Goal: Information Seeking & Learning: Learn about a topic

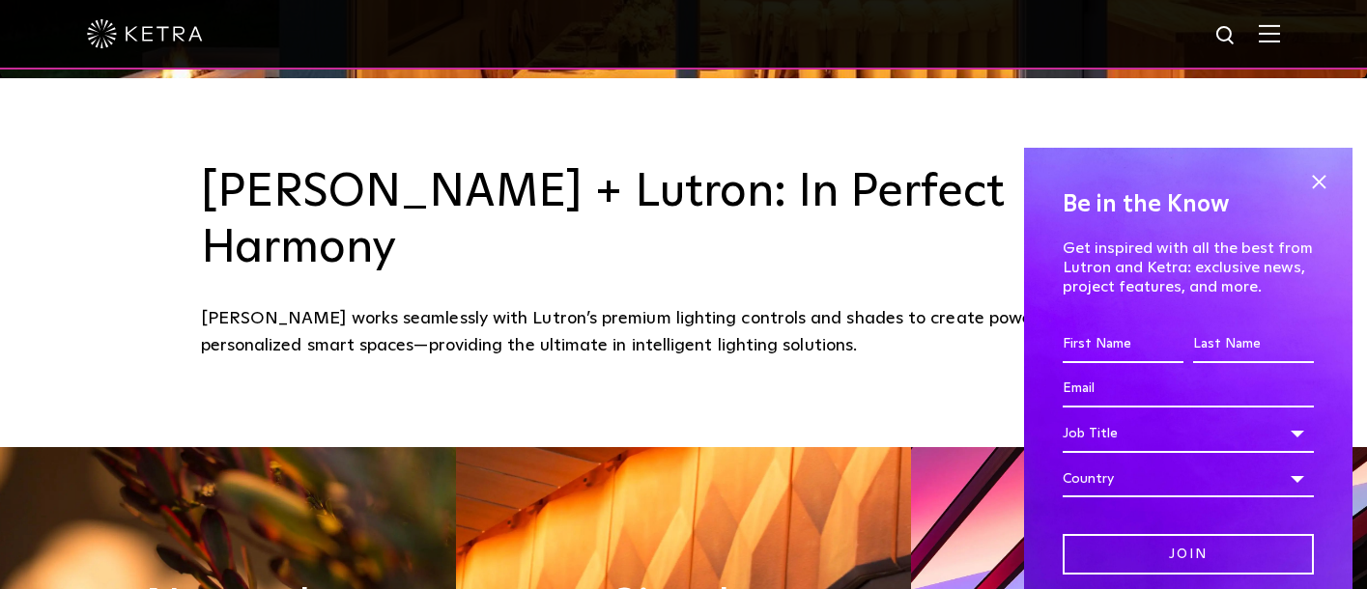
scroll to position [532, 0]
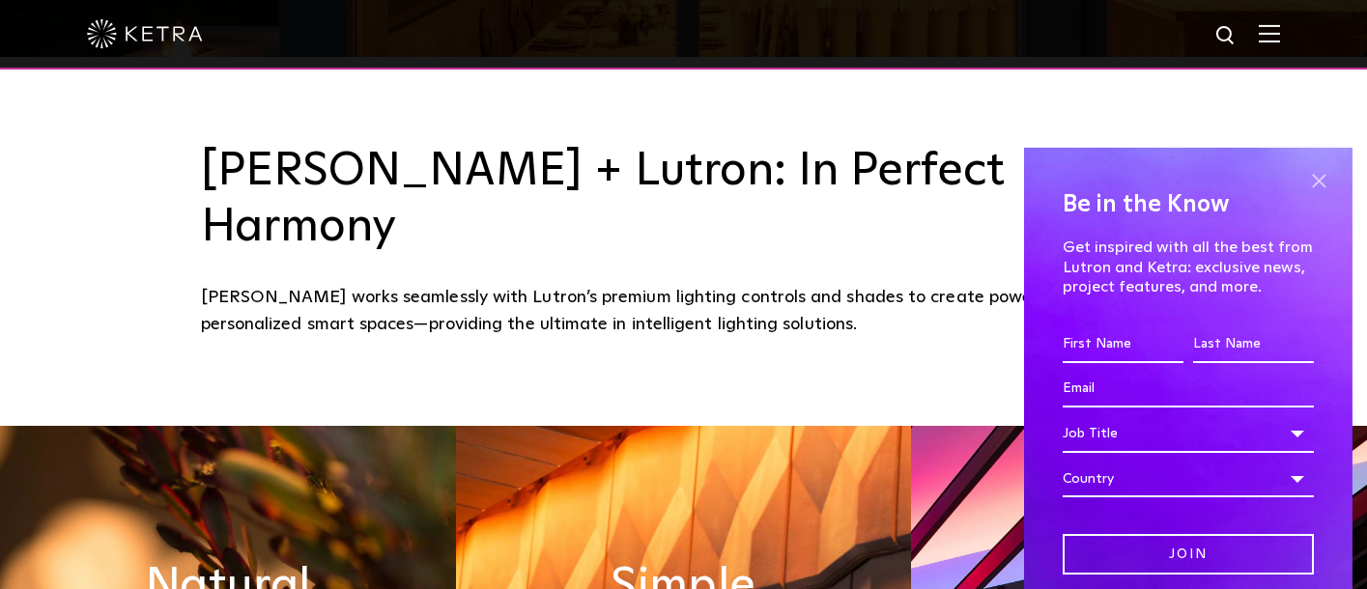
click at [1318, 185] on span at bounding box center [1318, 181] width 29 height 29
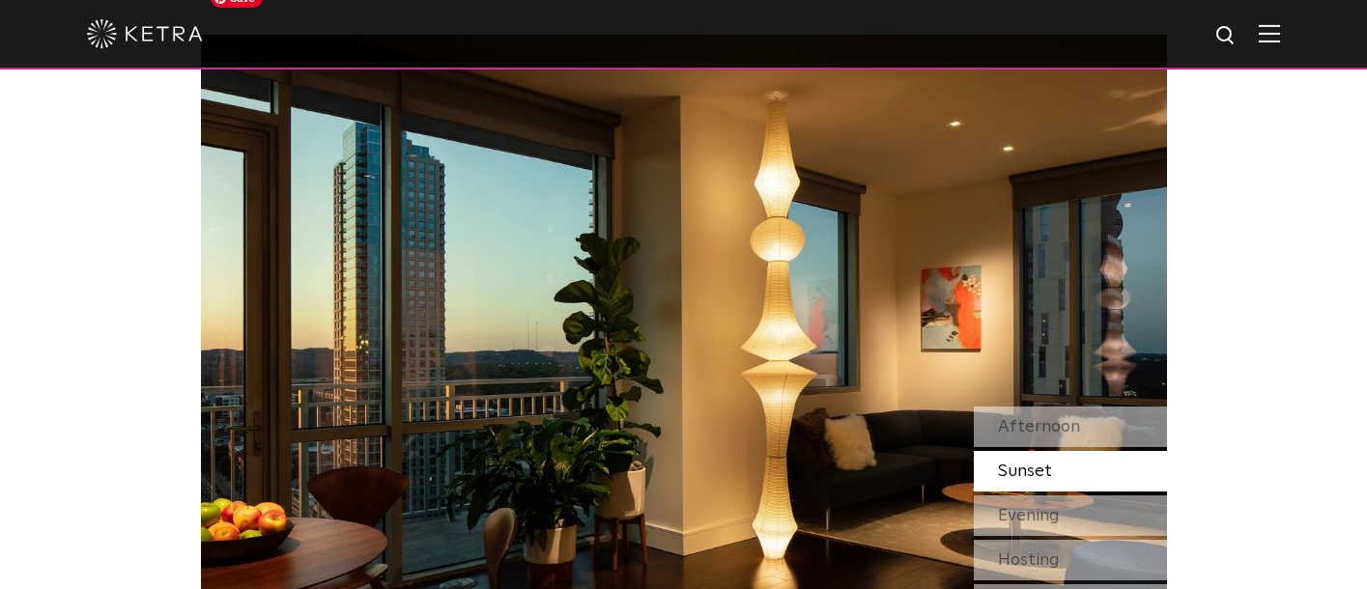
scroll to position [1566, 0]
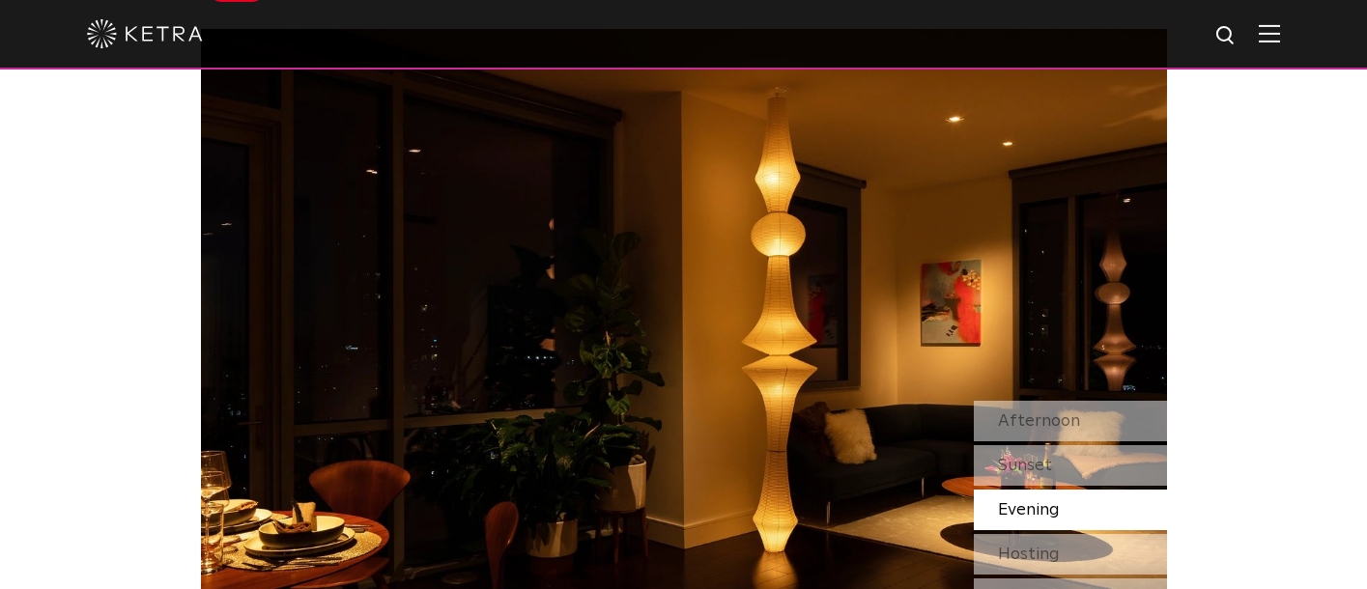
click at [925, 583] on img at bounding box center [684, 367] width 966 height 676
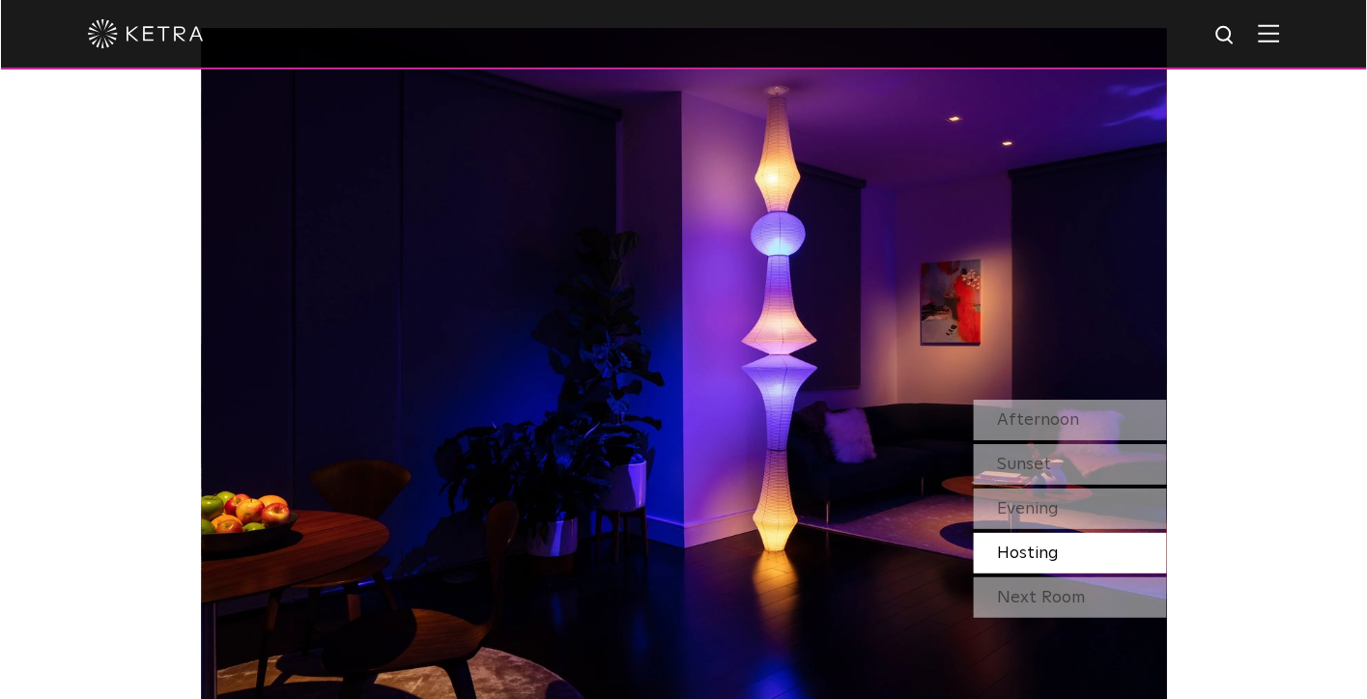
scroll to position [1676, 0]
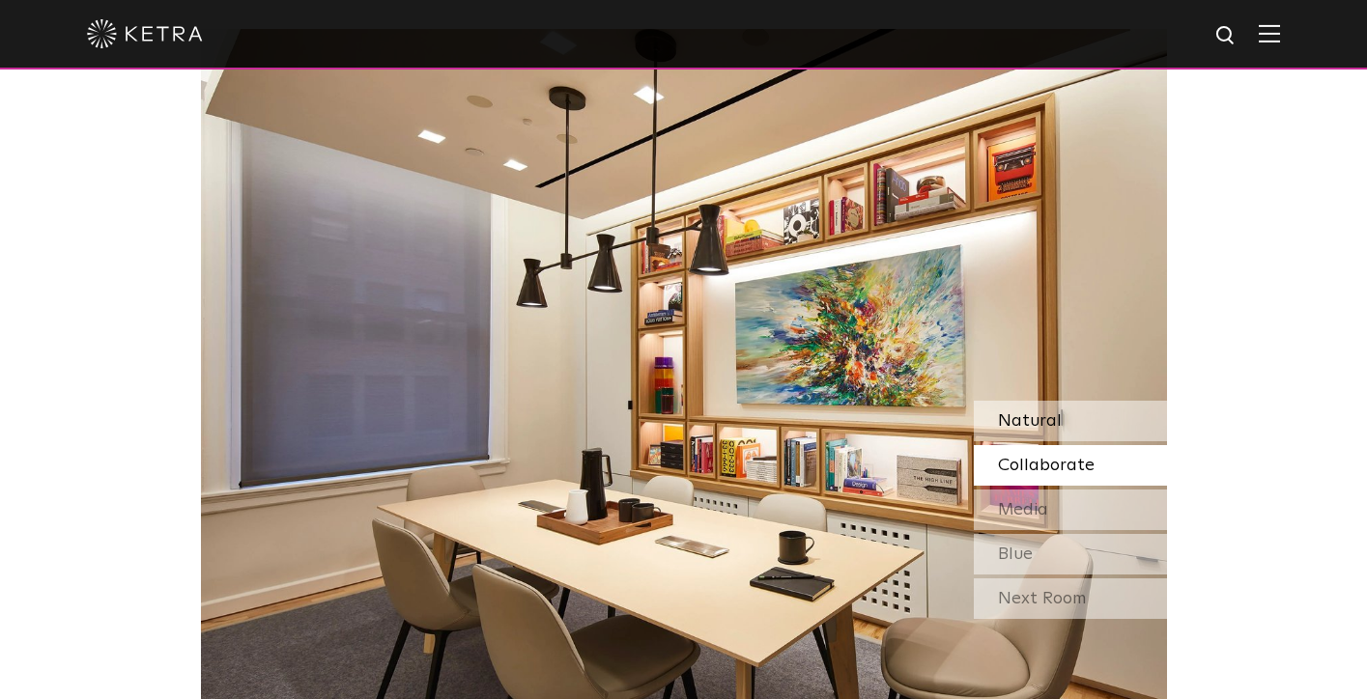
click at [1040, 412] on span "Natural" at bounding box center [1030, 420] width 64 height 17
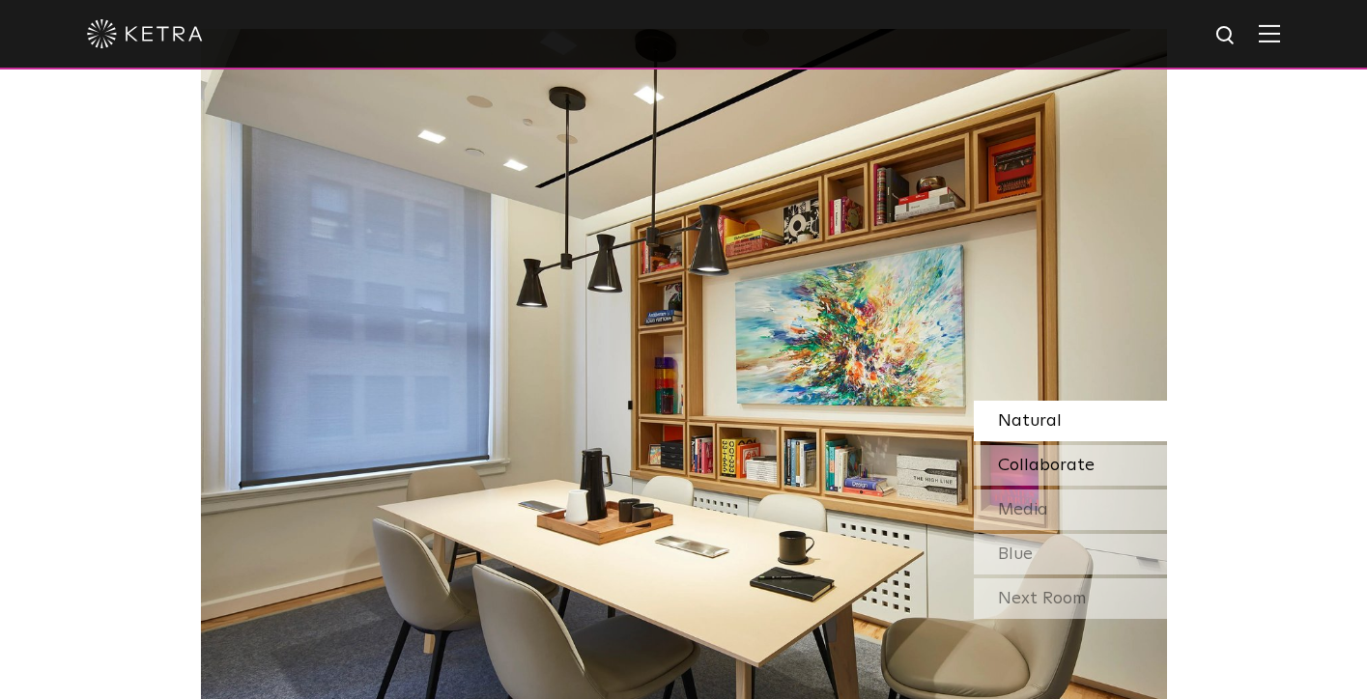
click at [1075, 445] on div "Collaborate" at bounding box center [1070, 465] width 193 height 41
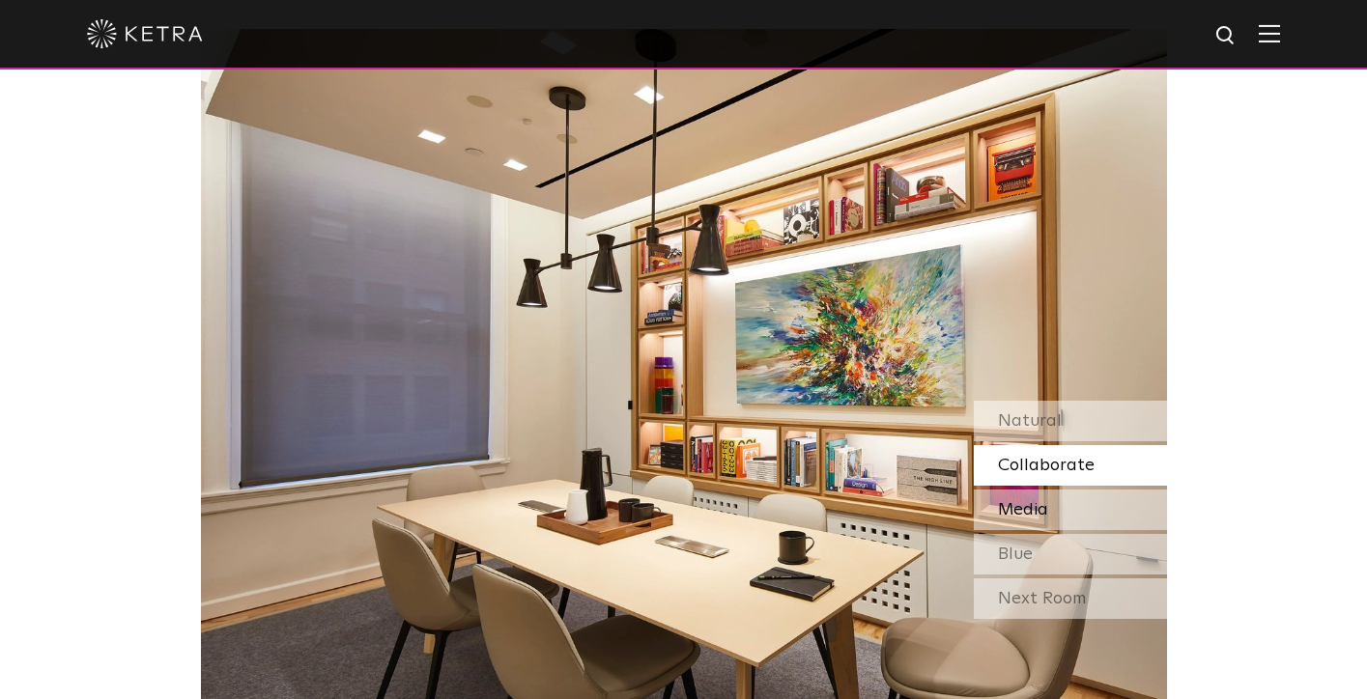
click at [1050, 490] on div "Media" at bounding box center [1070, 510] width 193 height 41
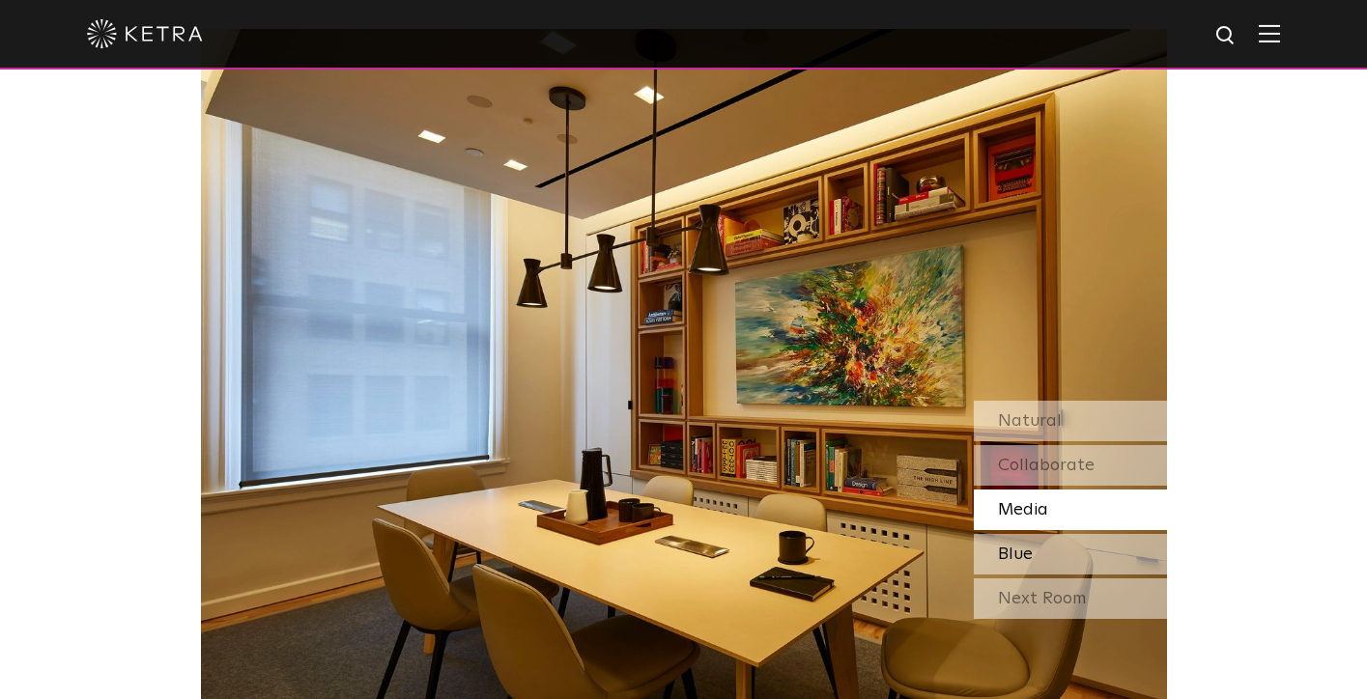
click at [1046, 534] on div "Blue" at bounding box center [1070, 554] width 193 height 41
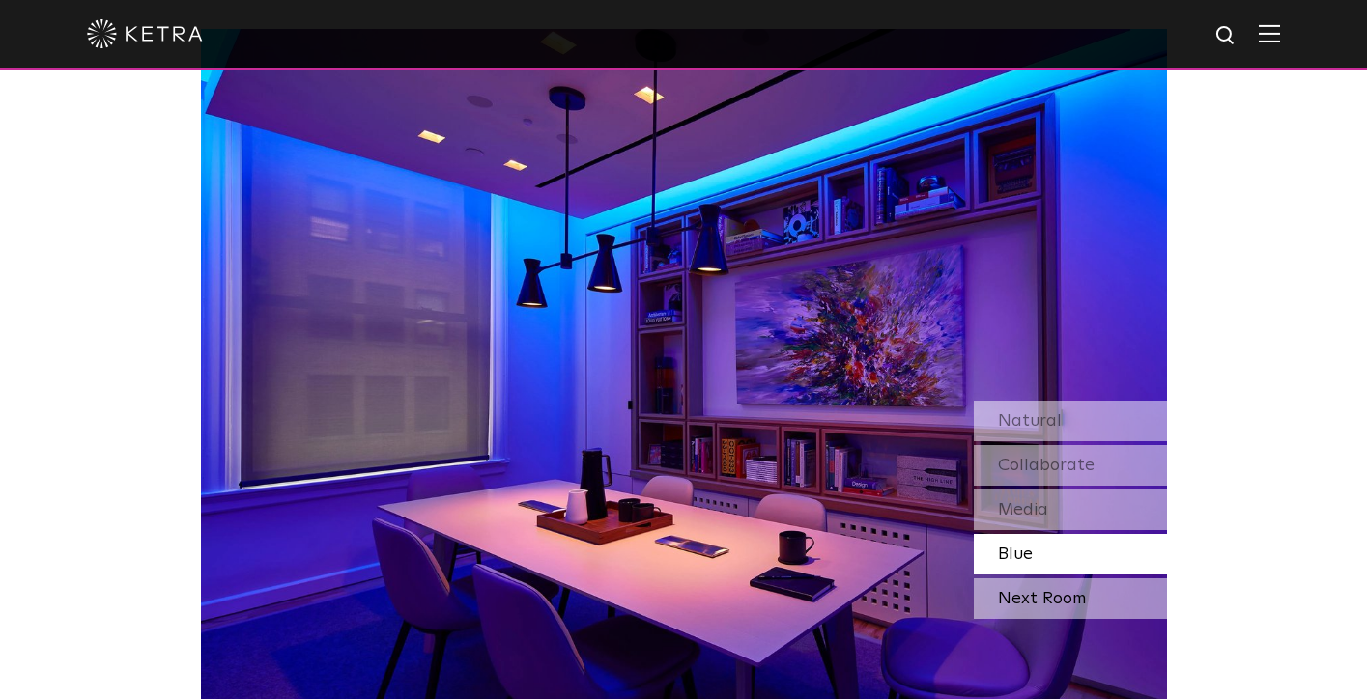
click at [1044, 579] on div "Next Room" at bounding box center [1070, 599] width 193 height 41
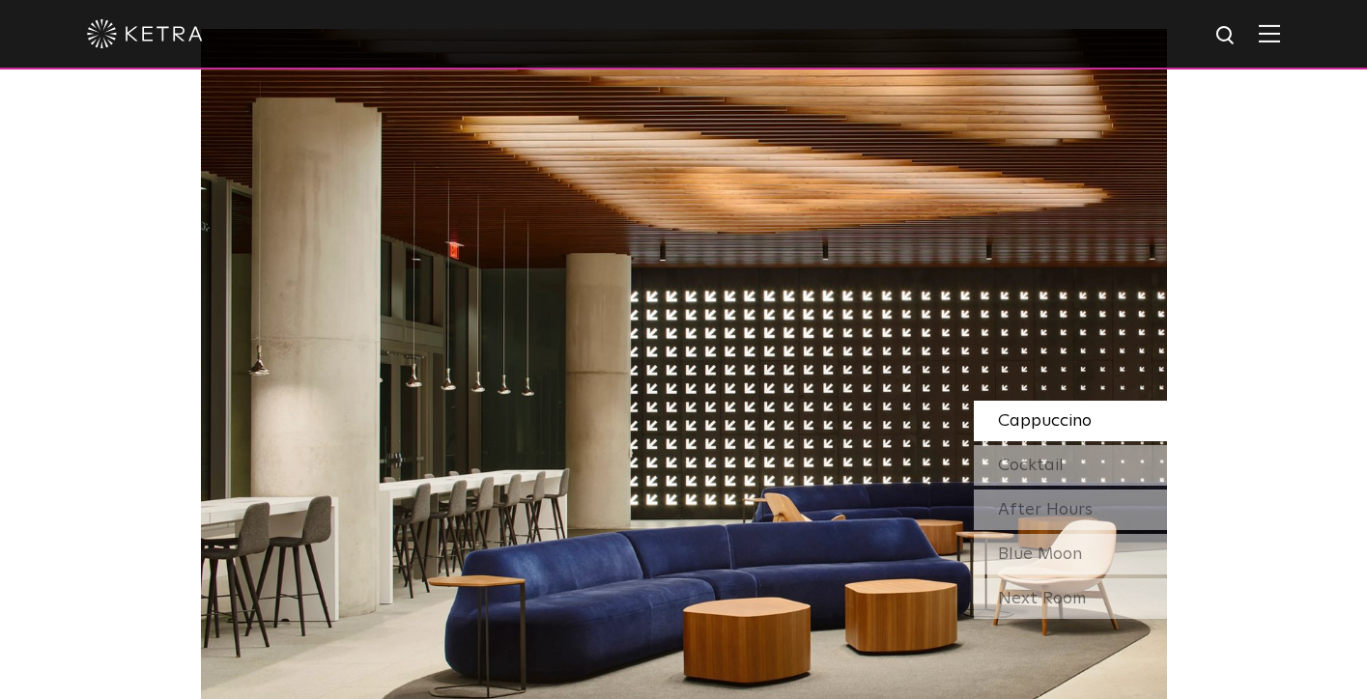
click at [1044, 412] on span "Cappuccino" at bounding box center [1045, 420] width 94 height 17
click at [1036, 457] on span "Cocktail" at bounding box center [1031, 465] width 66 height 17
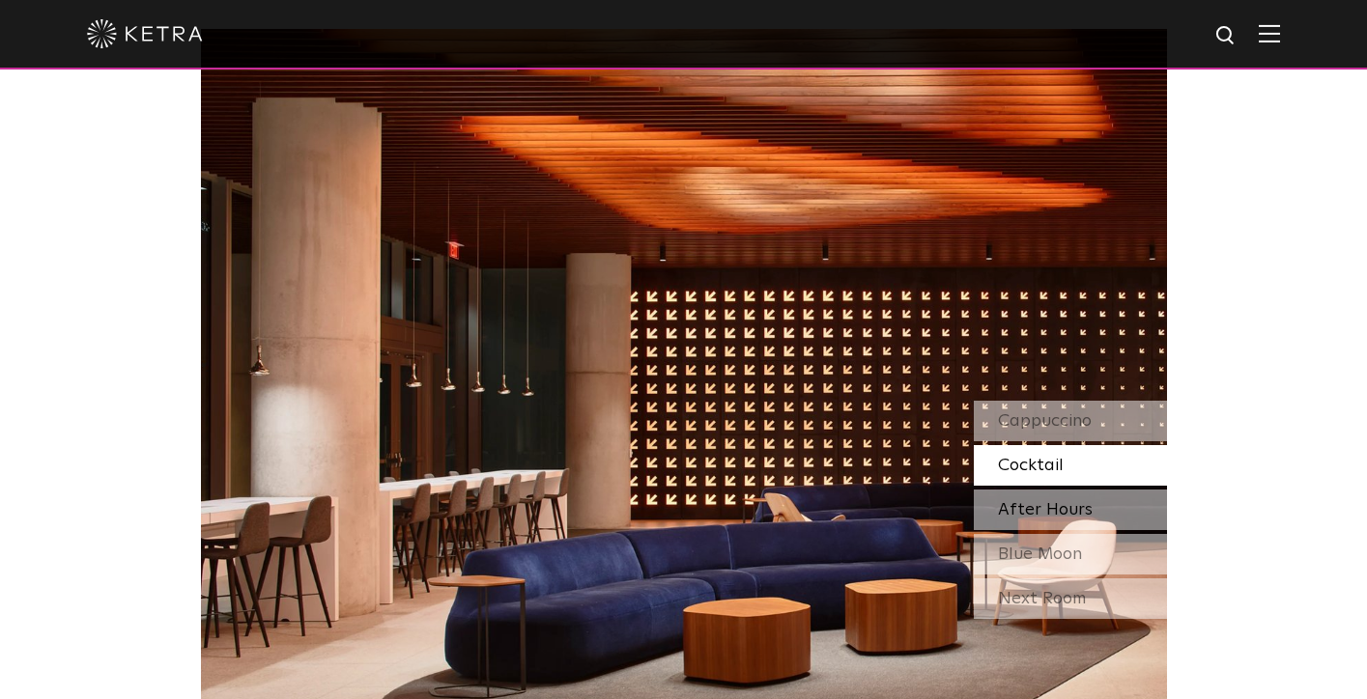
click at [1036, 501] on span "After Hours" at bounding box center [1045, 509] width 95 height 17
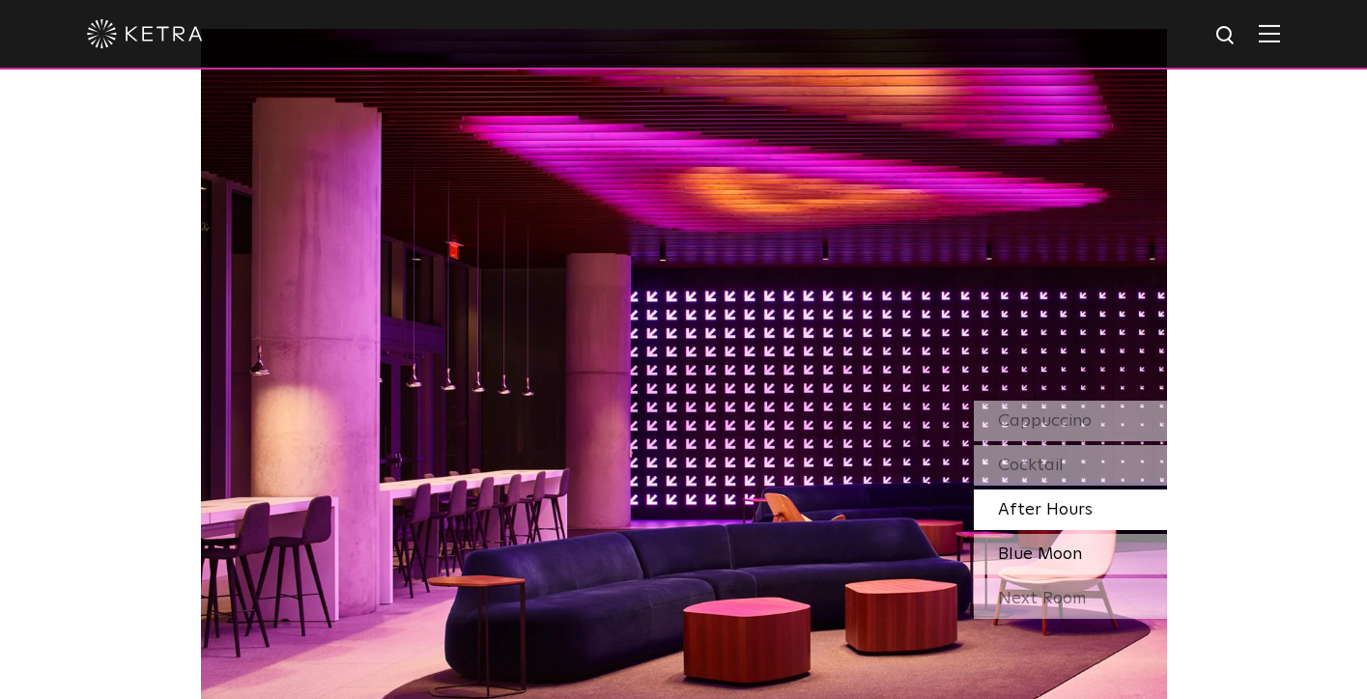
click at [1035, 546] on span "Blue Moon" at bounding box center [1040, 554] width 84 height 17
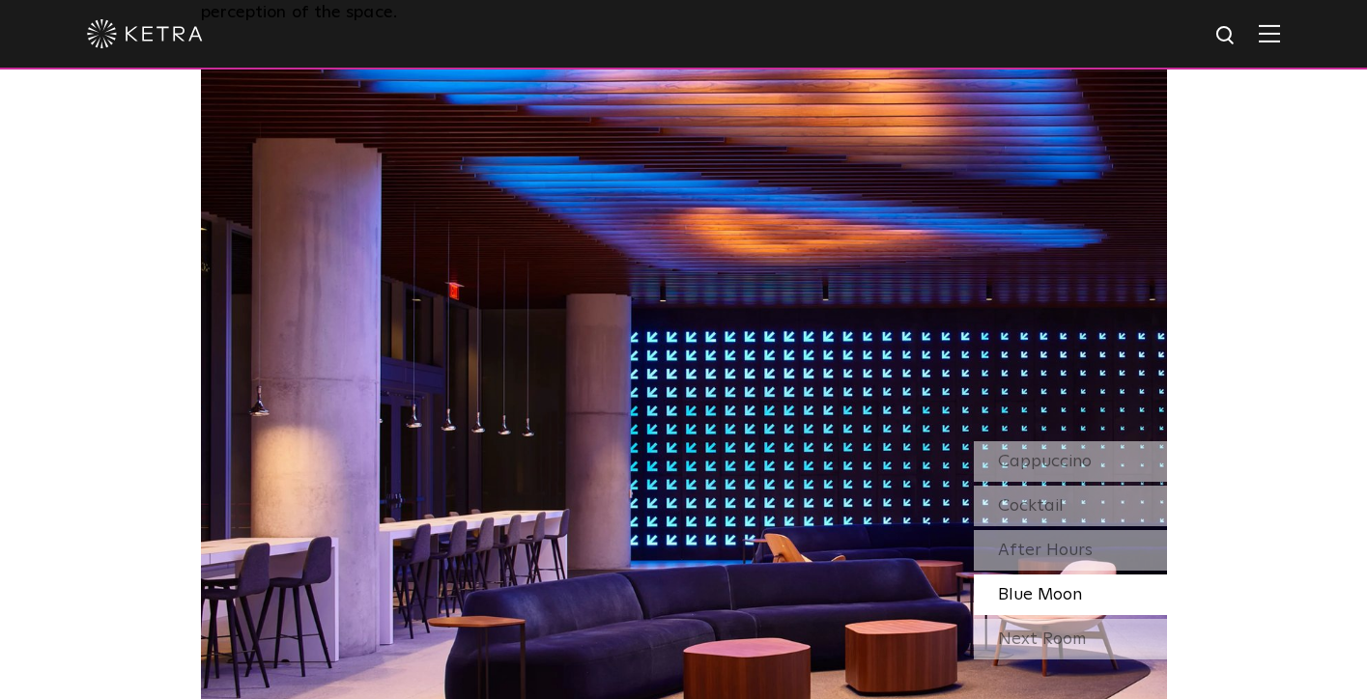
scroll to position [1634, 0]
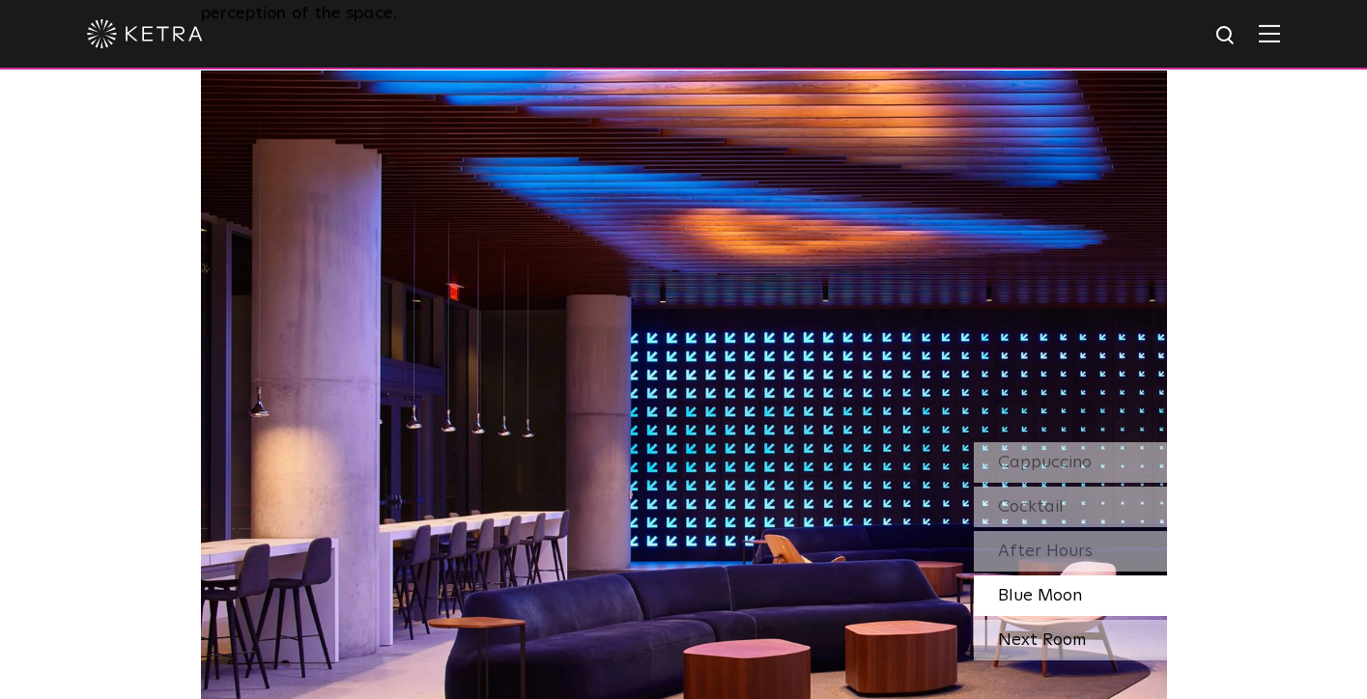
click at [1036, 588] on div "Next Room" at bounding box center [1070, 640] width 193 height 41
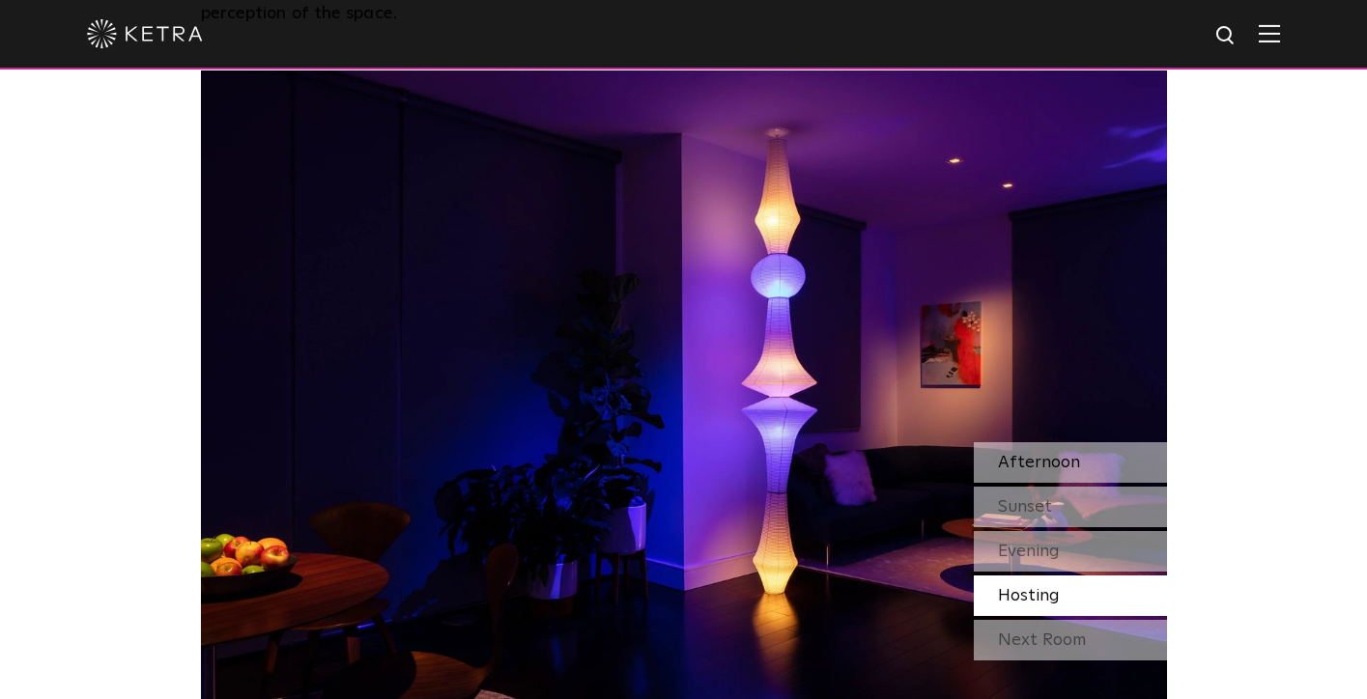
click at [1028, 454] on span "Afternoon" at bounding box center [1039, 462] width 82 height 17
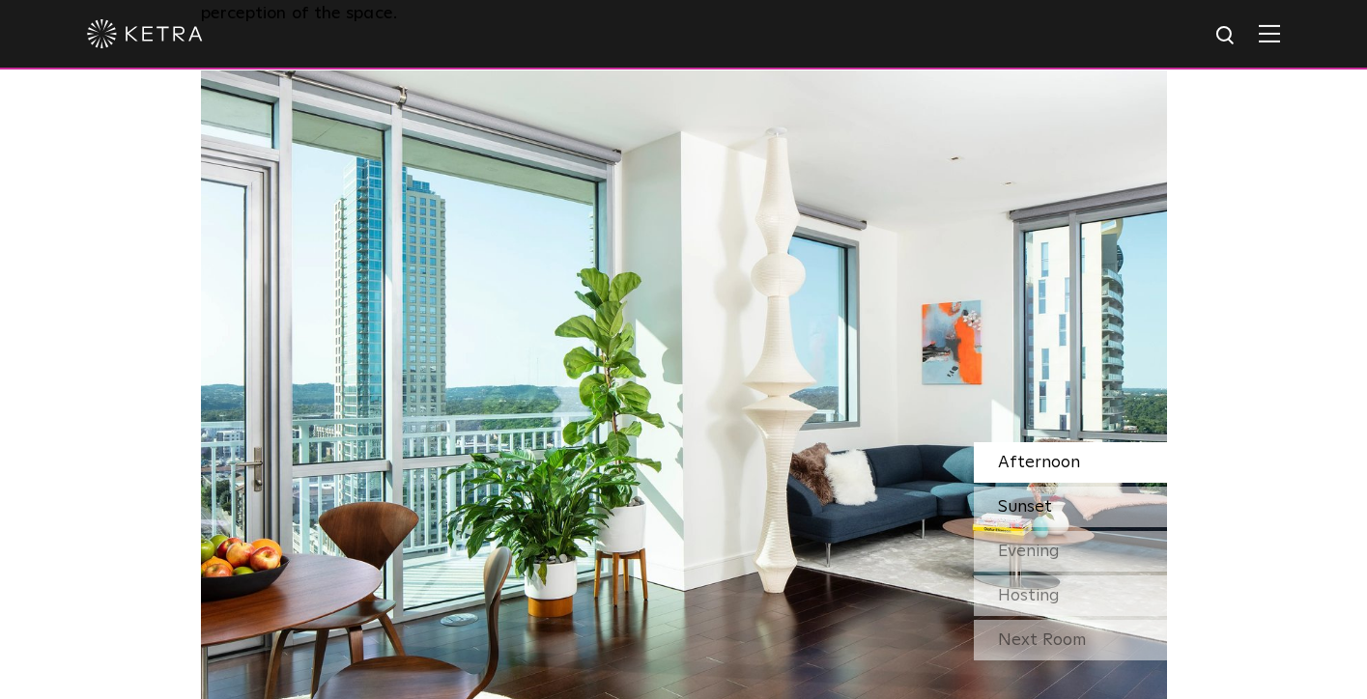
click at [1016, 498] on span "Sunset" at bounding box center [1025, 506] width 54 height 17
